Goal: Task Accomplishment & Management: Complete application form

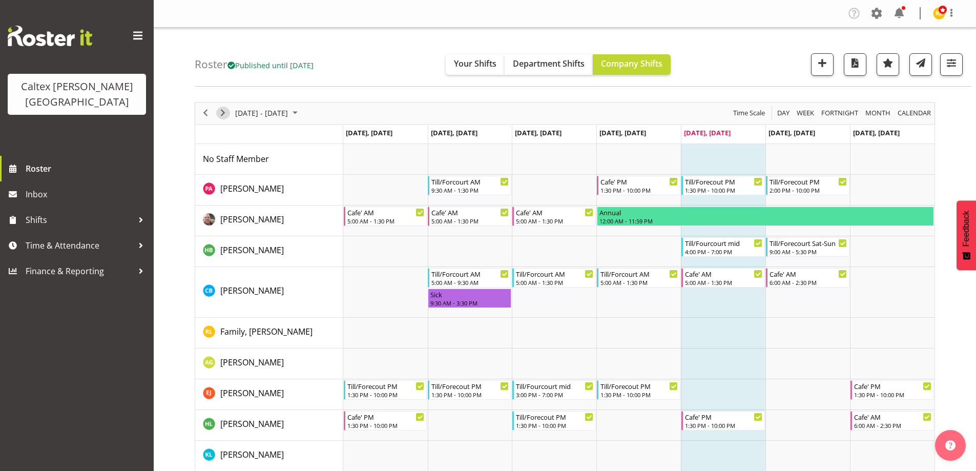
click at [222, 115] on span "Next" at bounding box center [223, 113] width 12 height 13
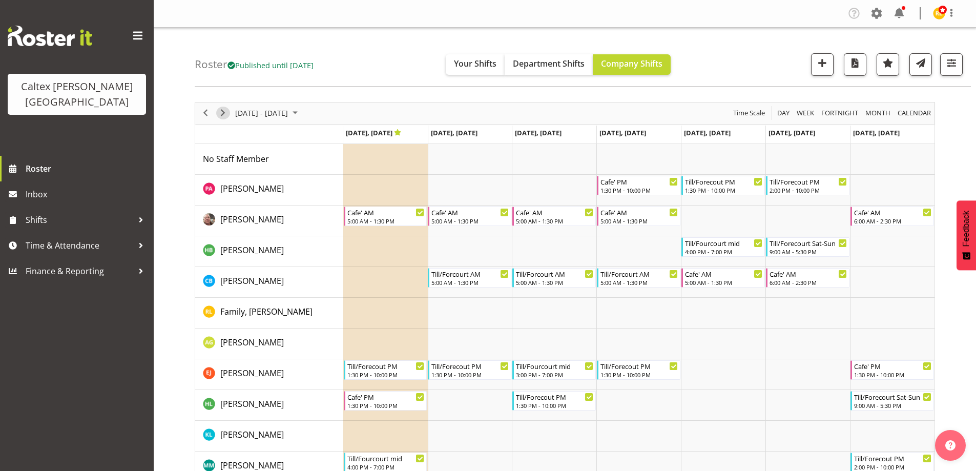
click at [225, 116] on span "Next" at bounding box center [223, 113] width 12 height 13
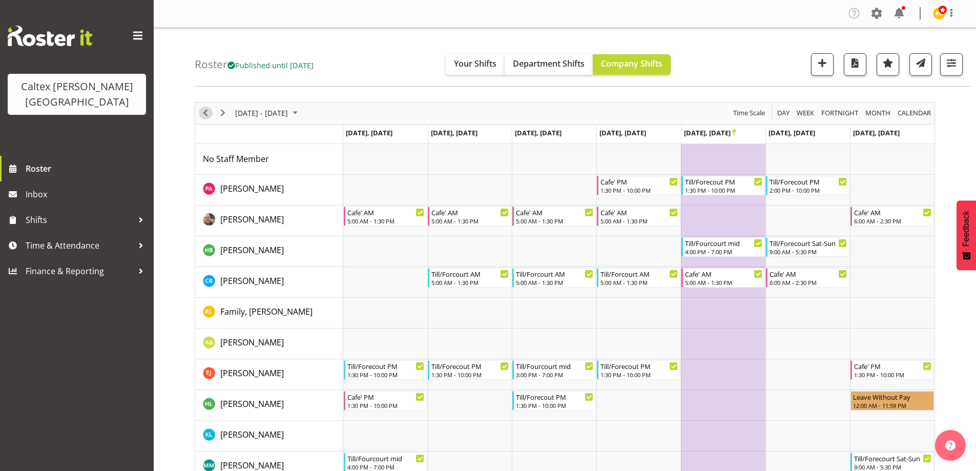
click at [201, 111] on span "Previous" at bounding box center [205, 113] width 12 height 13
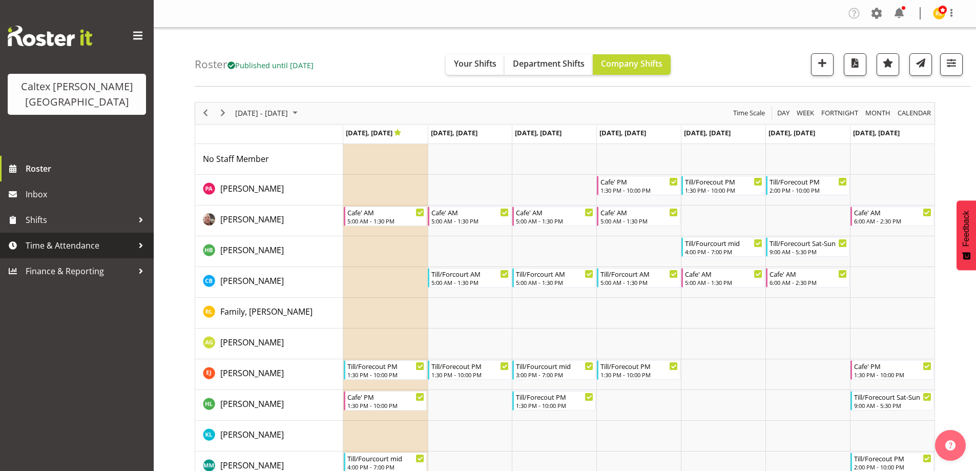
click at [60, 238] on span "Time & Attendance" at bounding box center [80, 245] width 108 height 15
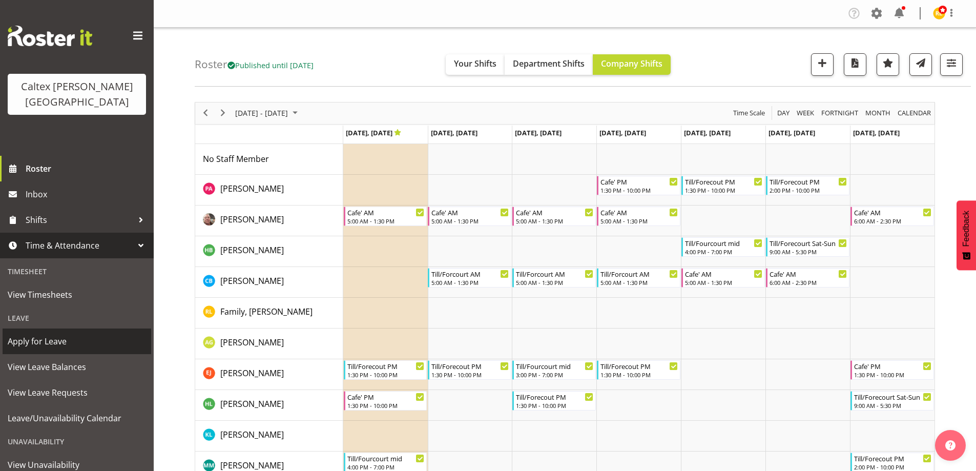
click at [57, 333] on span "Apply for Leave" at bounding box center [77, 340] width 138 height 15
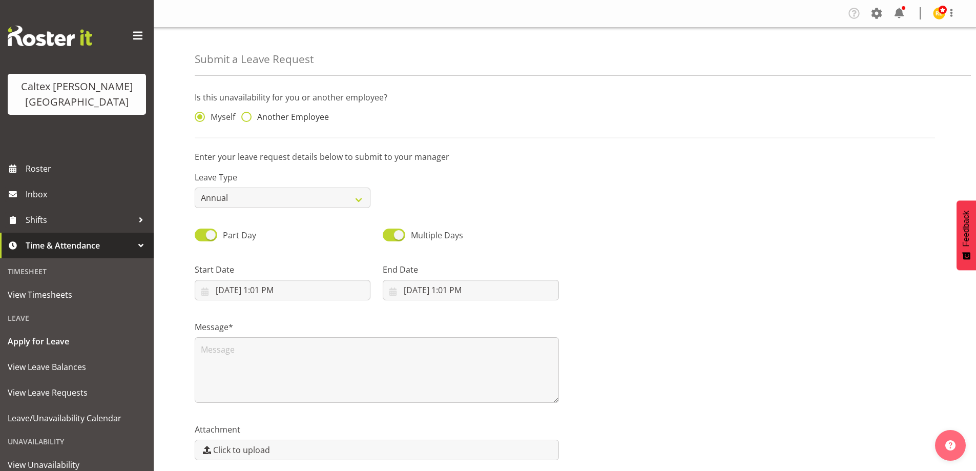
click at [247, 114] on span at bounding box center [246, 117] width 10 height 10
click at [247, 114] on input "Another Employee" at bounding box center [244, 117] width 7 height 7
radio input "true"
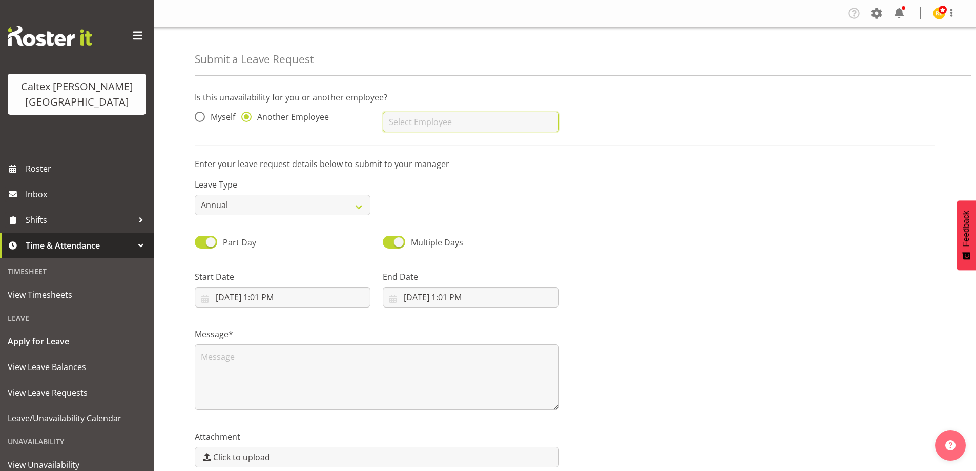
click at [396, 124] on input "text" at bounding box center [471, 122] width 176 height 20
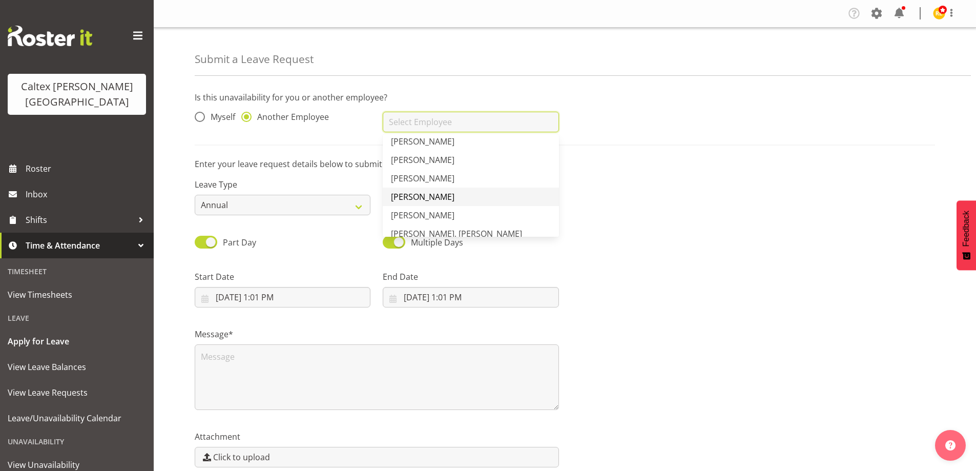
scroll to position [182, 0]
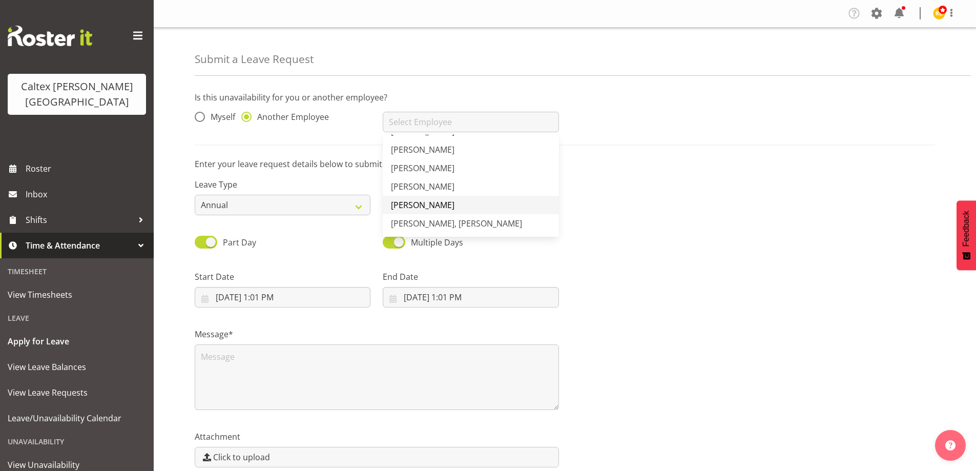
click at [453, 205] on span "[PERSON_NAME]" at bounding box center [423, 204] width 64 height 11
type input "[PERSON_NAME]"
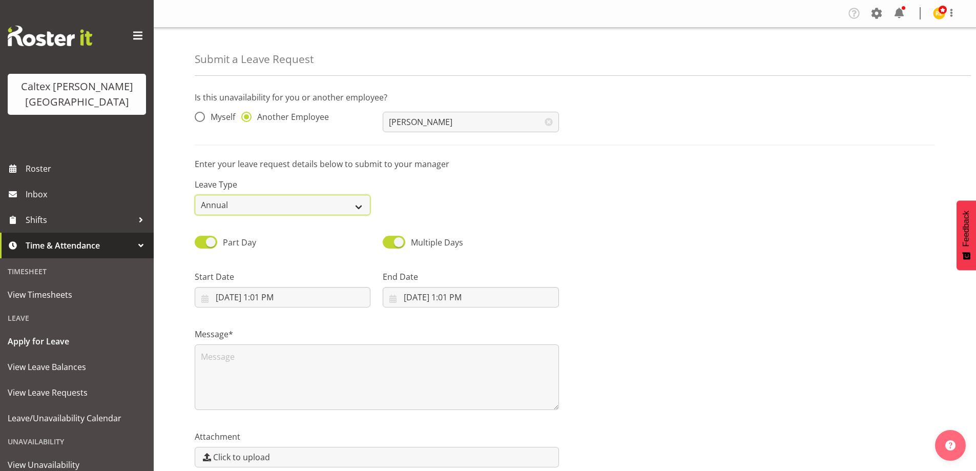
click at [359, 208] on select "Annual Sick Leave Without Pay Bereavement Domestic Violence Parental Jury Servi…" at bounding box center [283, 205] width 176 height 20
select select "Sick"
click at [195, 195] on select "Annual Sick Leave Without Pay Bereavement Domestic Violence Parental Jury Servi…" at bounding box center [283, 205] width 176 height 20
click at [252, 304] on input "10/10/2025, 1:01 PM" at bounding box center [283, 297] width 176 height 20
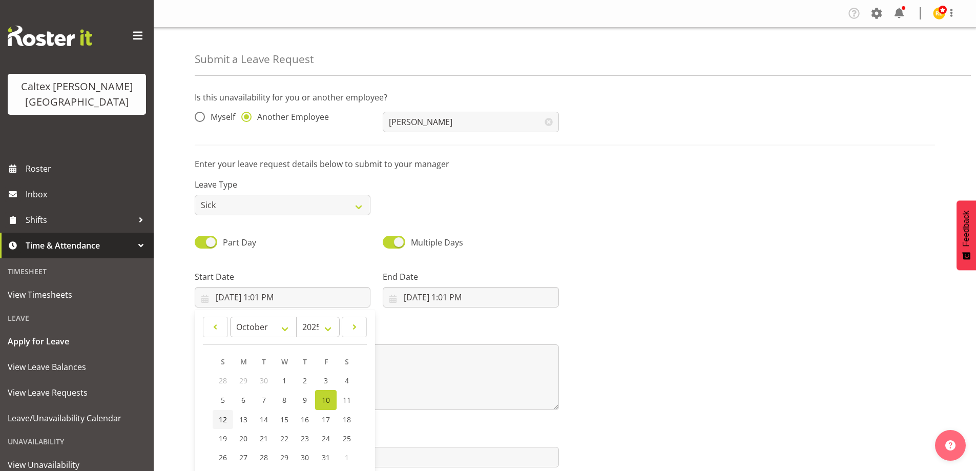
click at [226, 419] on span "12" at bounding box center [223, 419] width 8 height 10
type input "10/12/2025, 1:01 PM"
click at [416, 296] on input "10/10/2025, 1:01 PM" at bounding box center [471, 297] width 176 height 20
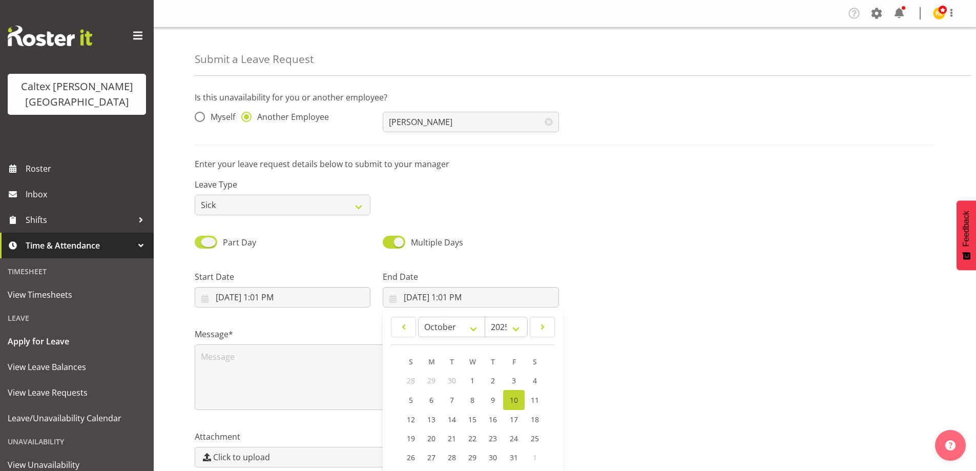
click at [215, 244] on span at bounding box center [206, 242] width 23 height 13
click at [201, 244] on input "Part Day" at bounding box center [198, 242] width 7 height 7
checkbox input "false"
select select "9"
select select "2025"
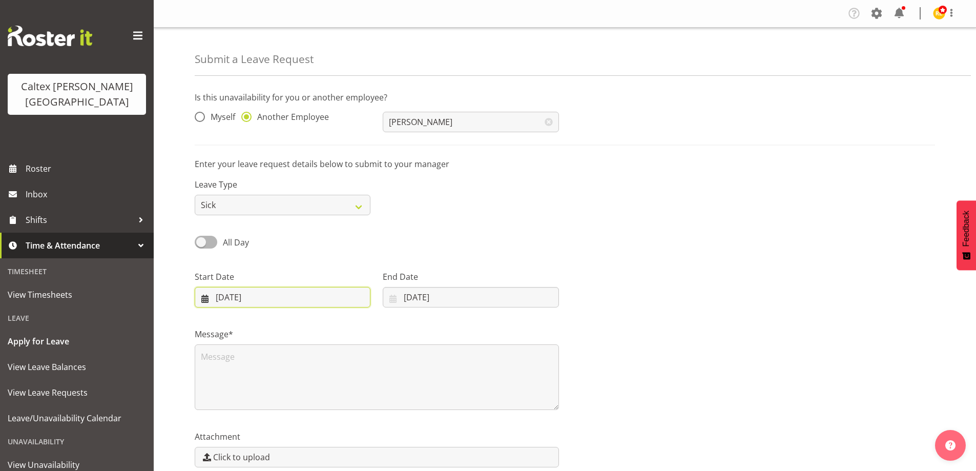
click at [289, 299] on input "10/10/2025" at bounding box center [283, 297] width 176 height 20
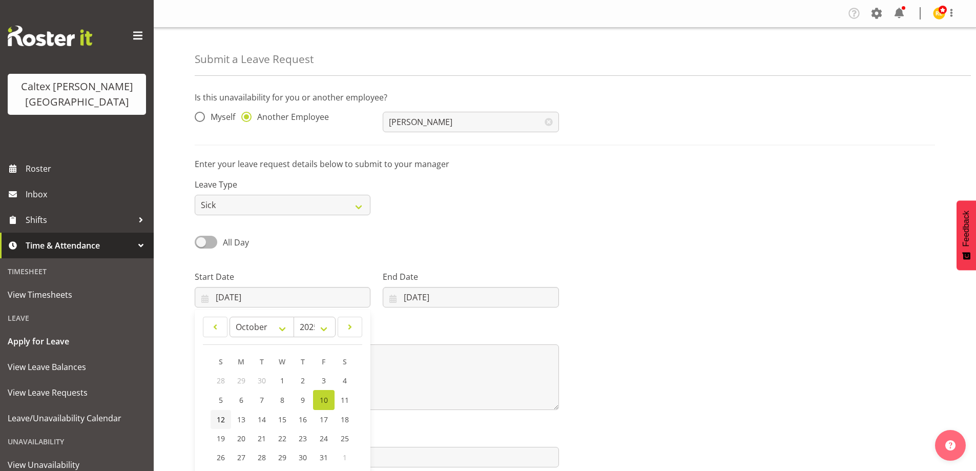
click at [223, 417] on span "12" at bounding box center [221, 419] width 8 height 10
type input "12/10/2025"
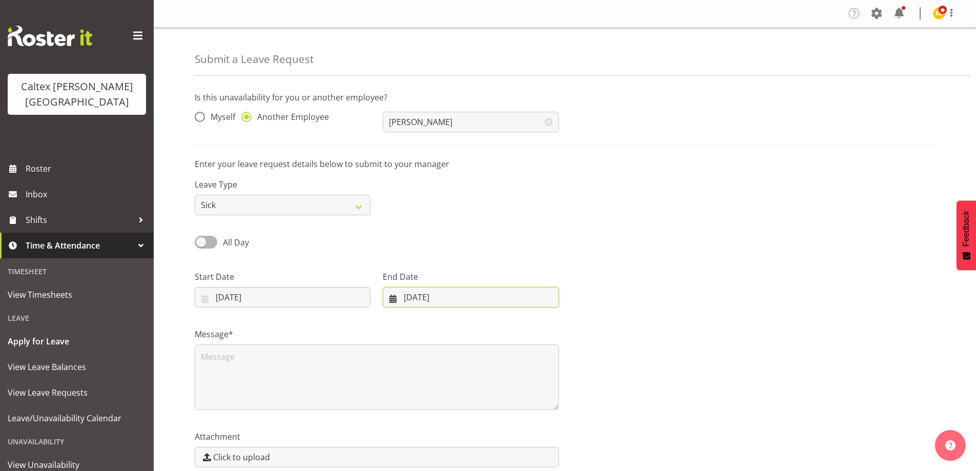
click at [415, 302] on input "10/10/2025" at bounding box center [471, 297] width 176 height 20
click at [425, 435] on span "20" at bounding box center [423, 438] width 8 height 10
type input "20/10/2025"
click at [305, 384] on textarea at bounding box center [377, 377] width 364 height 66
drag, startPoint x: 432, startPoint y: 411, endPoint x: 416, endPoint y: 395, distance: 22.8
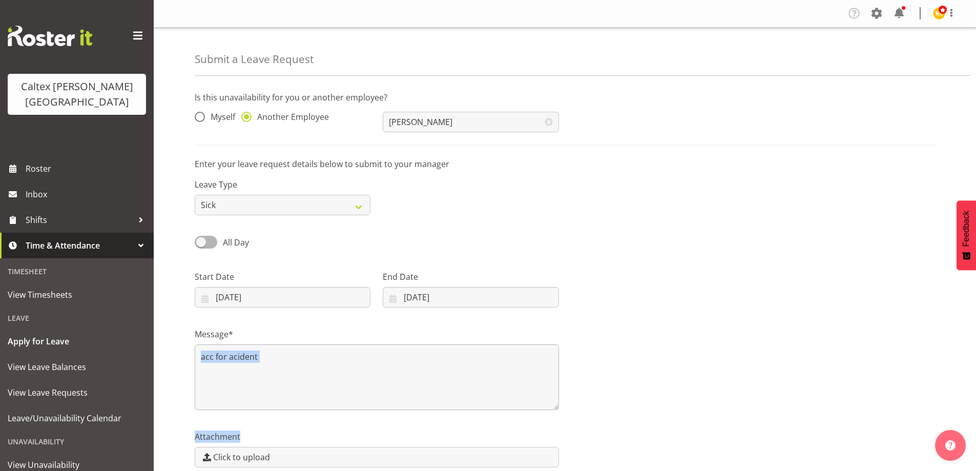
click at [424, 403] on div "Is this unavailability for you or another employee? Myself Another Employee Tre…" at bounding box center [585, 297] width 781 height 428
click at [398, 377] on textarea "acc for acident" at bounding box center [377, 377] width 364 height 66
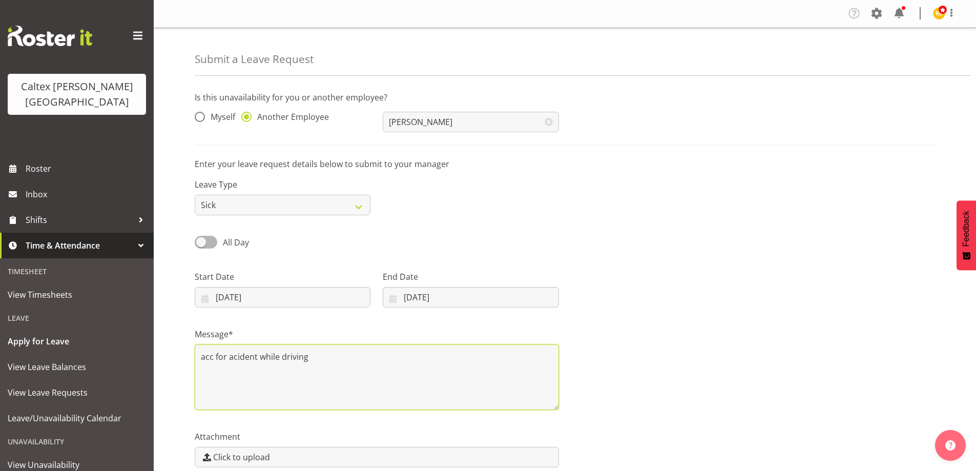
scroll to position [49, 0]
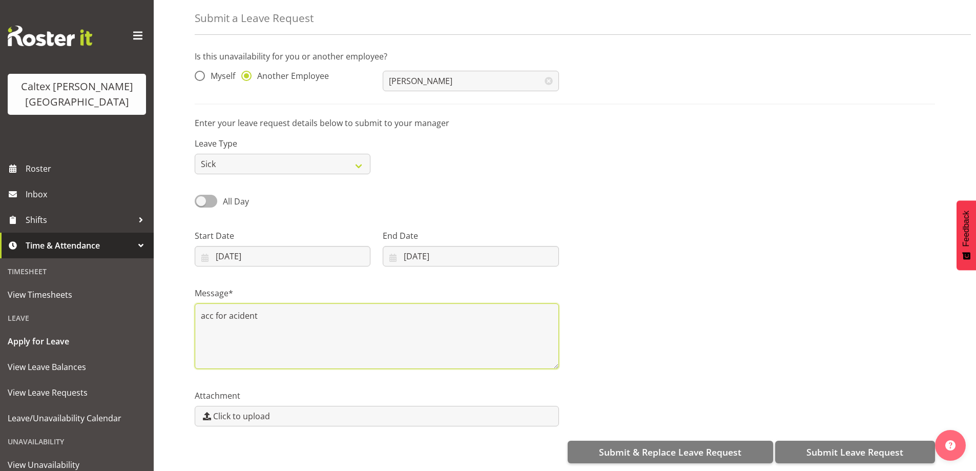
click at [225, 307] on textarea "acc for acident" at bounding box center [377, 336] width 364 height 66
click at [281, 307] on textarea "acc for car/bike acident" at bounding box center [377, 336] width 364 height 66
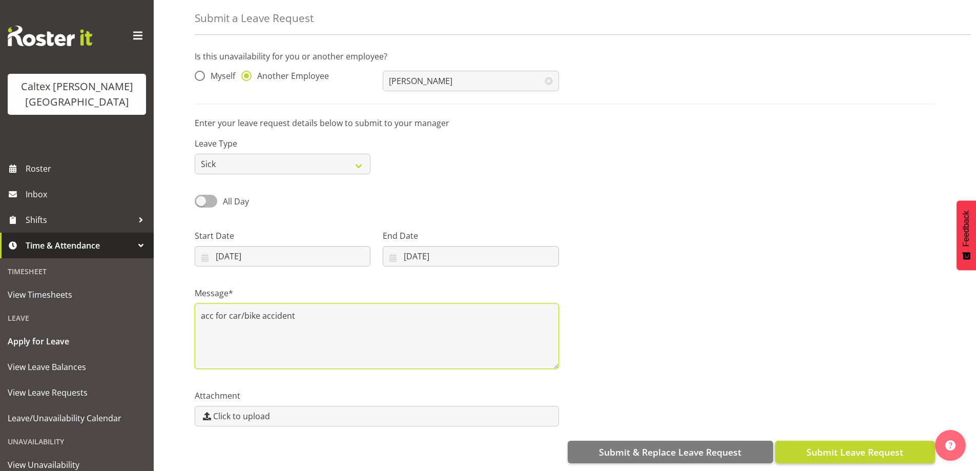
type textarea "acc for car/bike accident"
click at [852, 445] on span "Submit Leave Request" at bounding box center [854, 451] width 97 height 13
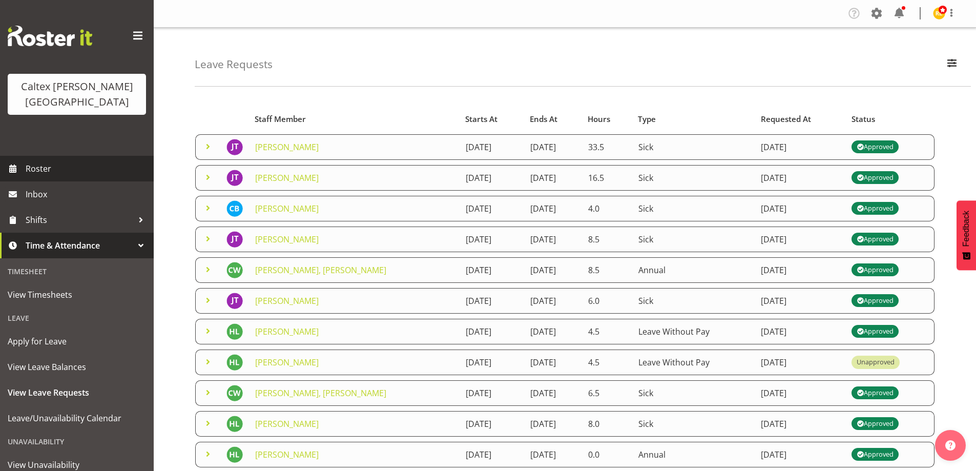
click at [23, 156] on link "Roster" at bounding box center [77, 169] width 154 height 26
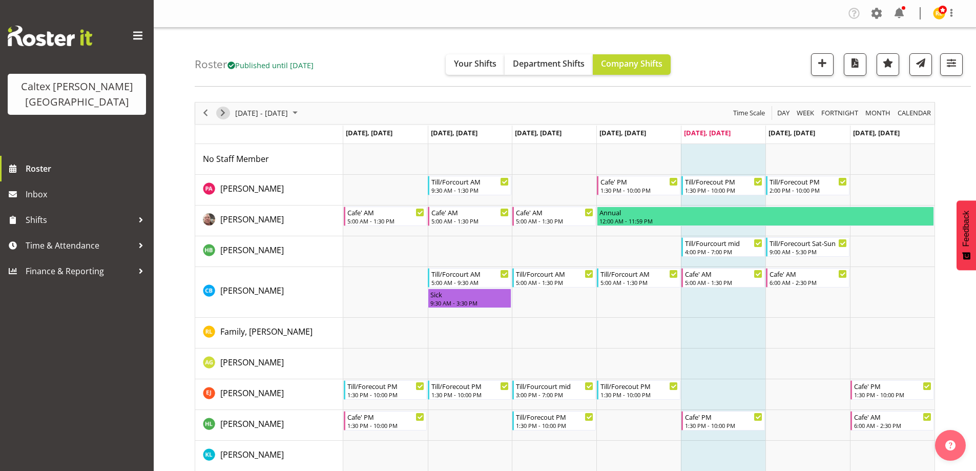
click at [222, 110] on span "Next" at bounding box center [223, 113] width 12 height 13
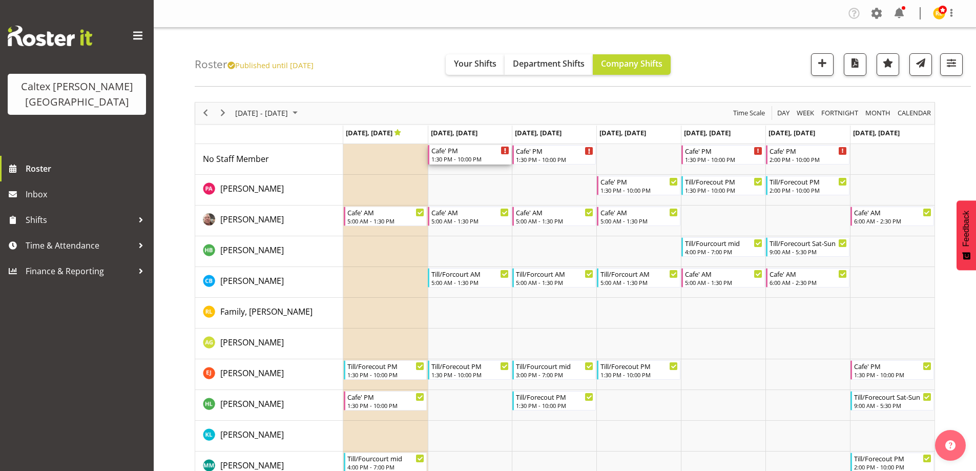
click at [461, 153] on div "Cafe' PM" at bounding box center [470, 150] width 78 height 10
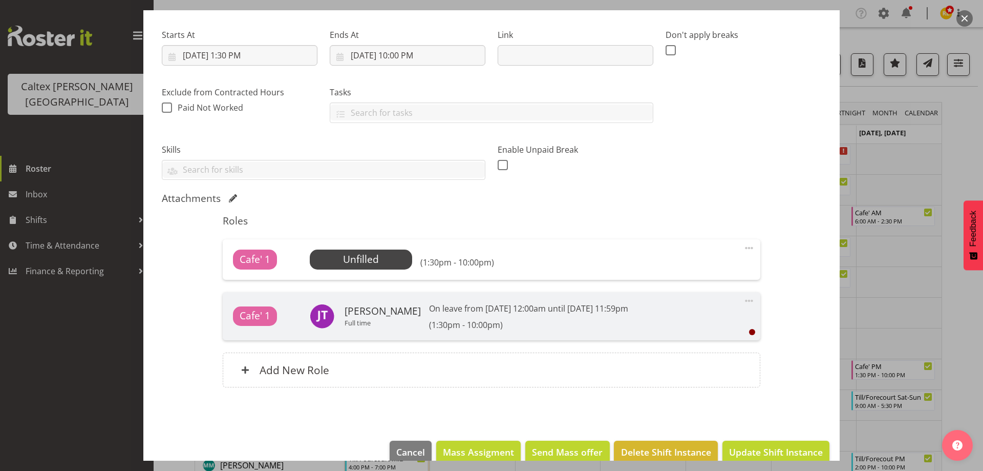
scroll to position [168, 0]
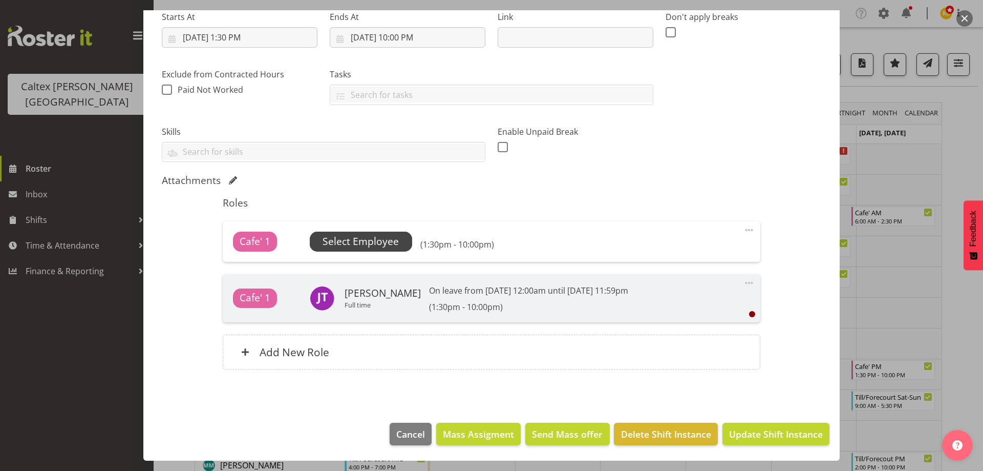
click at [366, 249] on span "Select Employee" at bounding box center [361, 240] width 102 height 19
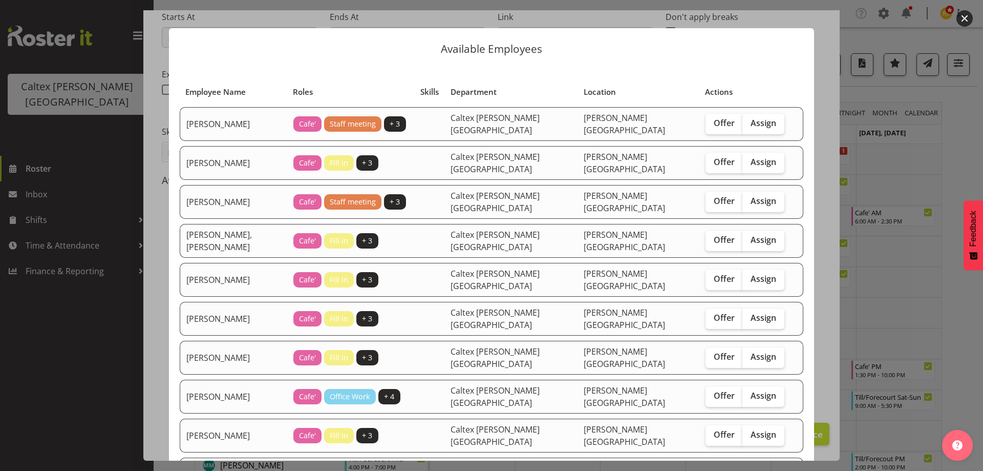
scroll to position [0, 0]
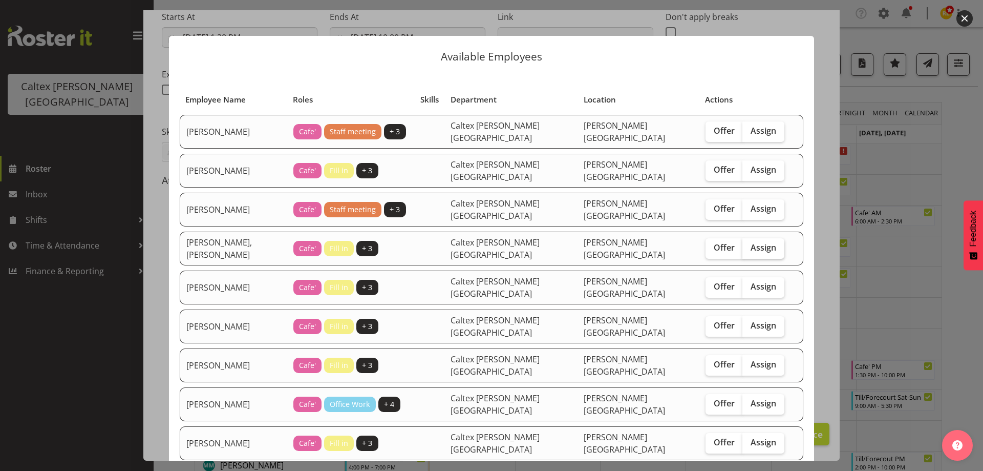
click at [751, 242] on span "Assign" at bounding box center [764, 247] width 26 height 10
click at [743, 244] on input "Assign" at bounding box center [746, 247] width 7 height 7
checkbox input "true"
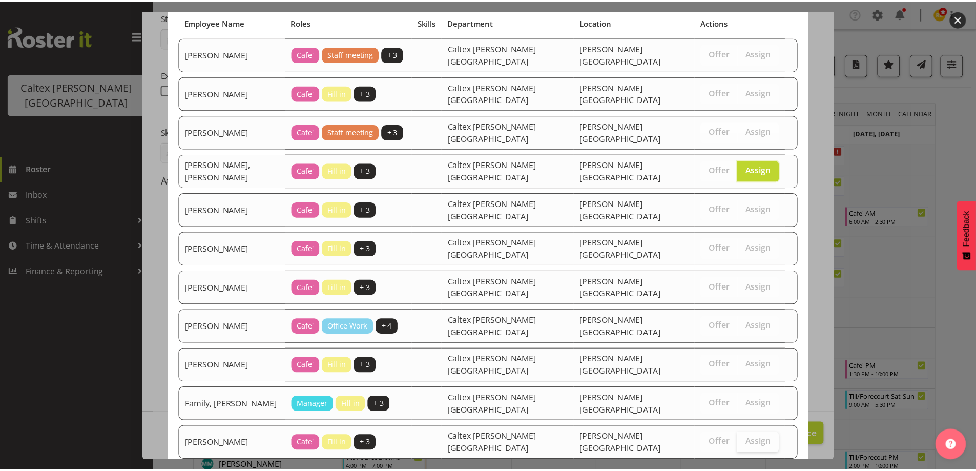
scroll to position [166, 0]
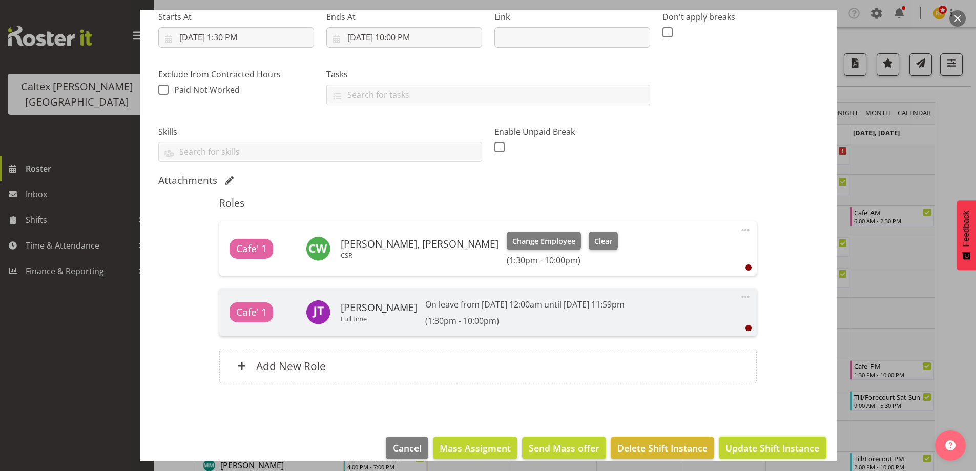
drag, startPoint x: 759, startPoint y: 449, endPoint x: 776, endPoint y: 415, distance: 37.8
click at [759, 449] on span "Update Shift Instance" at bounding box center [772, 447] width 94 height 13
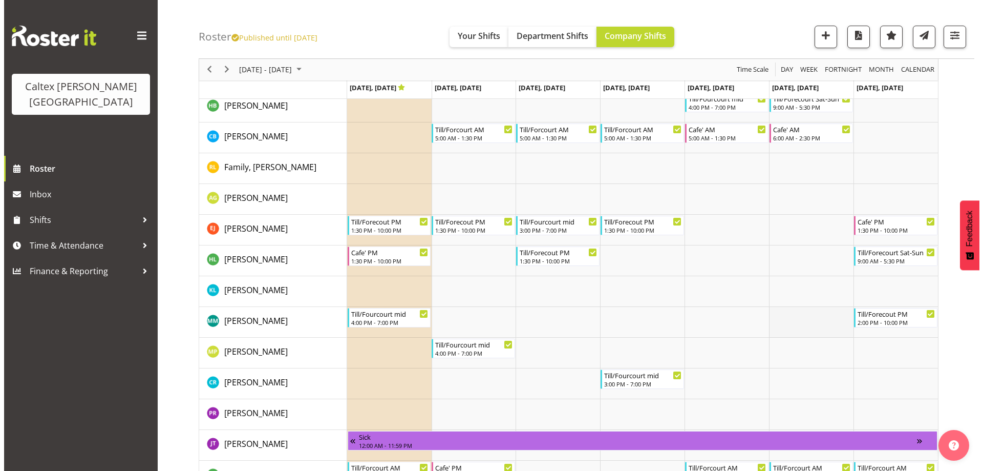
scroll to position [154, 0]
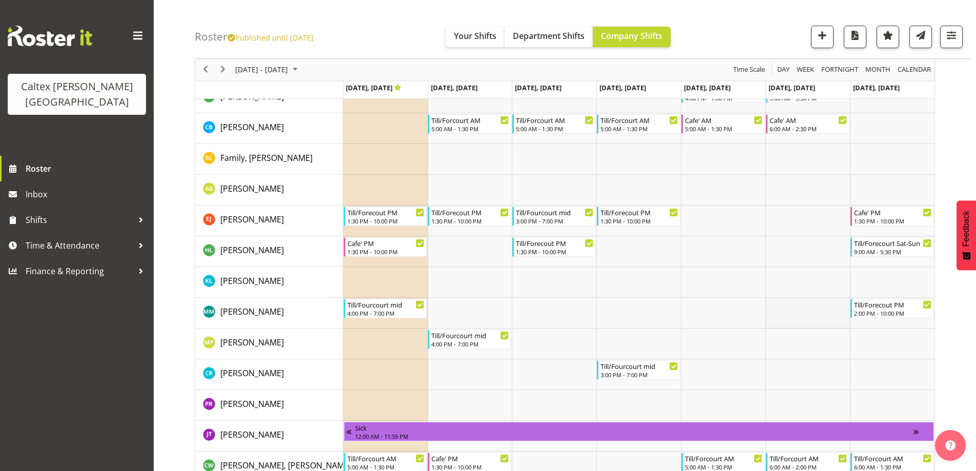
click at [783, 325] on td "Timeline Week of October 17, 2025" at bounding box center [807, 313] width 85 height 31
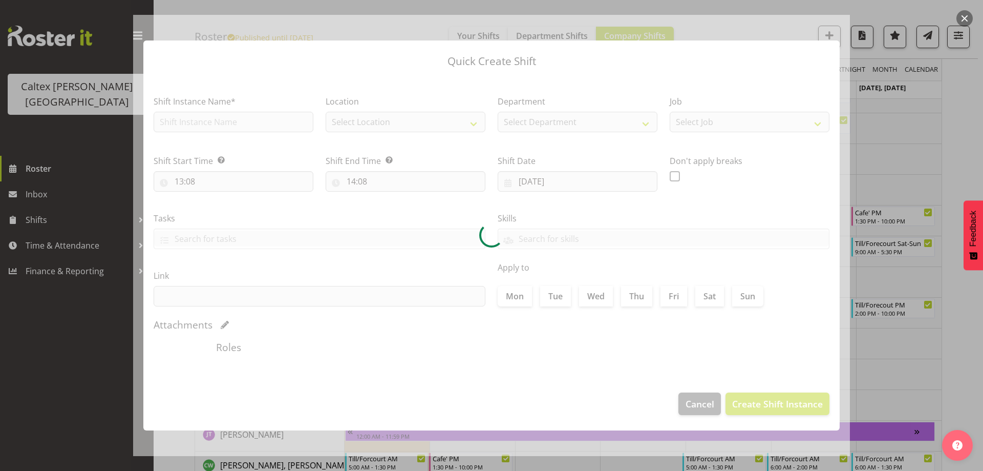
type input "18/10/2025"
checkbox input "true"
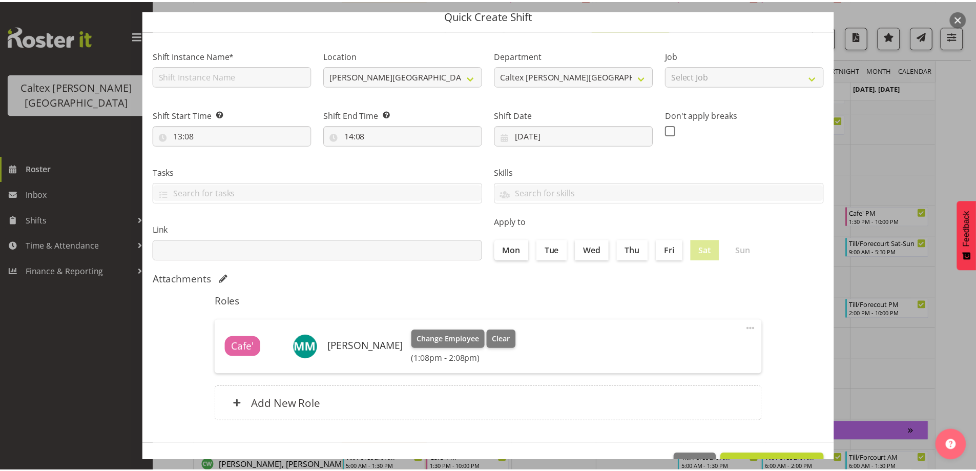
scroll to position [73, 0]
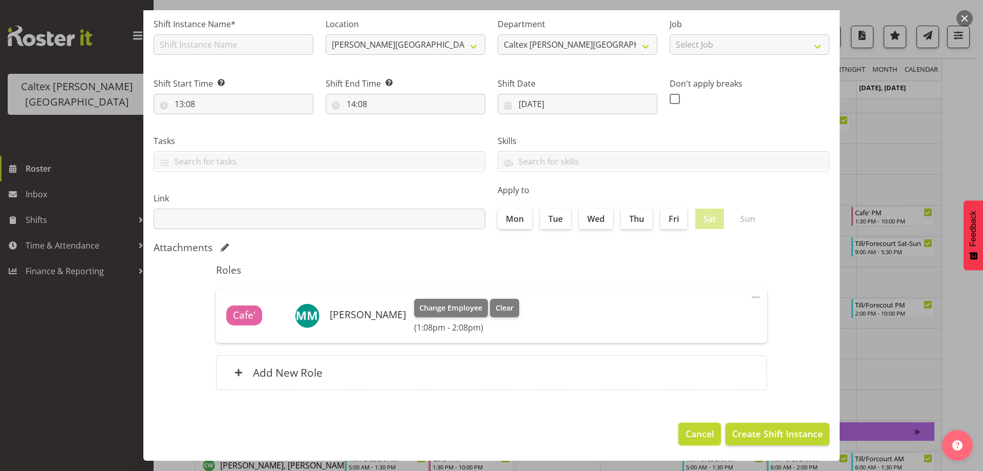
click at [696, 430] on span "Cancel" at bounding box center [700, 433] width 29 height 13
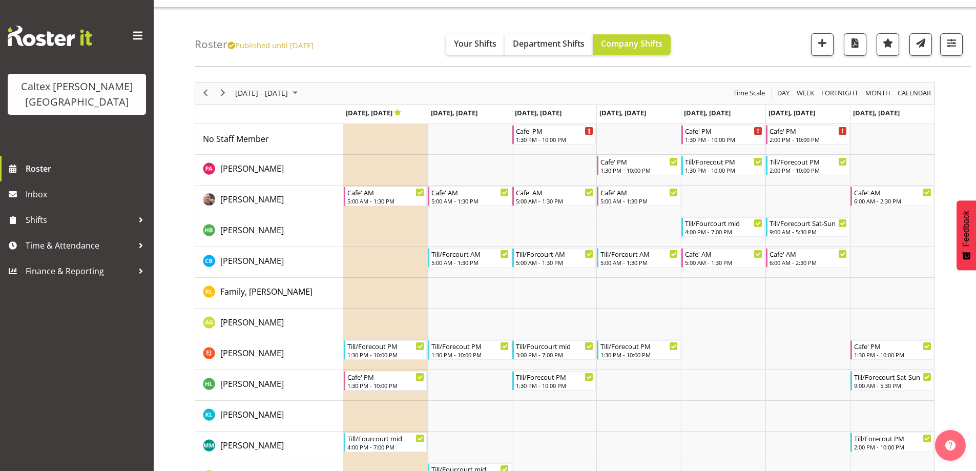
scroll to position [0, 0]
